Goal: Register for event/course

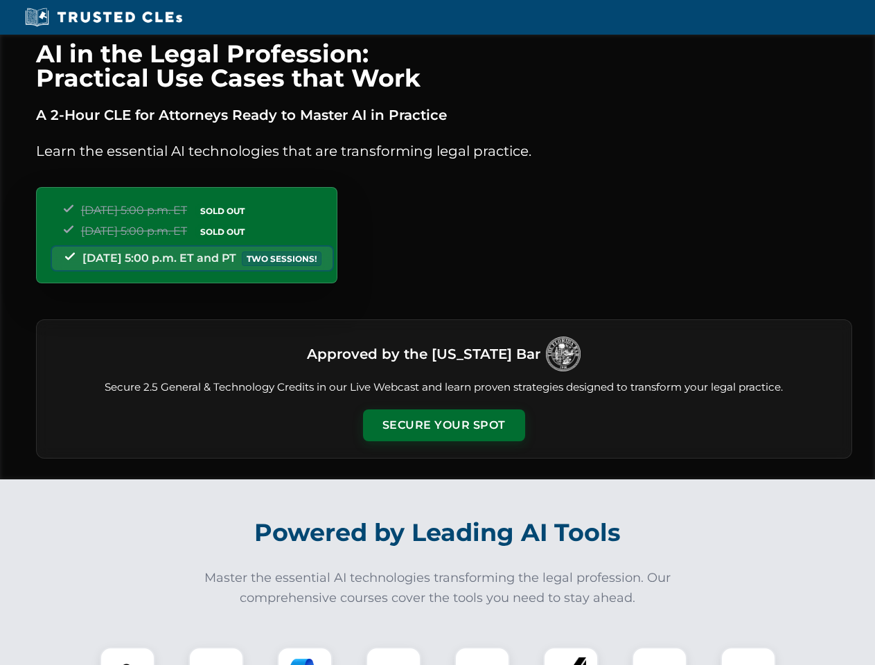
click at [443, 425] on button "Secure Your Spot" at bounding box center [444, 425] width 162 height 32
click at [127, 656] on img at bounding box center [127, 674] width 40 height 40
